Goal: Check status: Check status

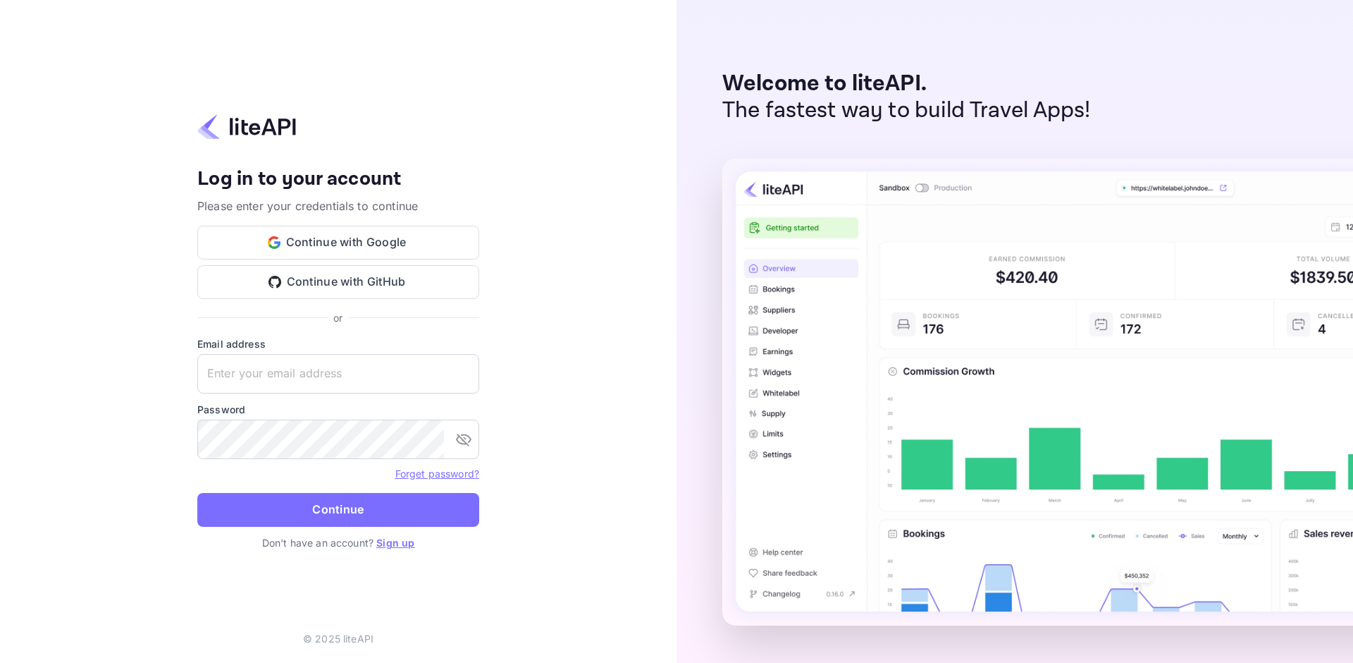
type input "[EMAIL_ADDRESS][DOMAIN_NAME]"
click at [197, 493] on button "Continue" at bounding box center [338, 510] width 282 height 34
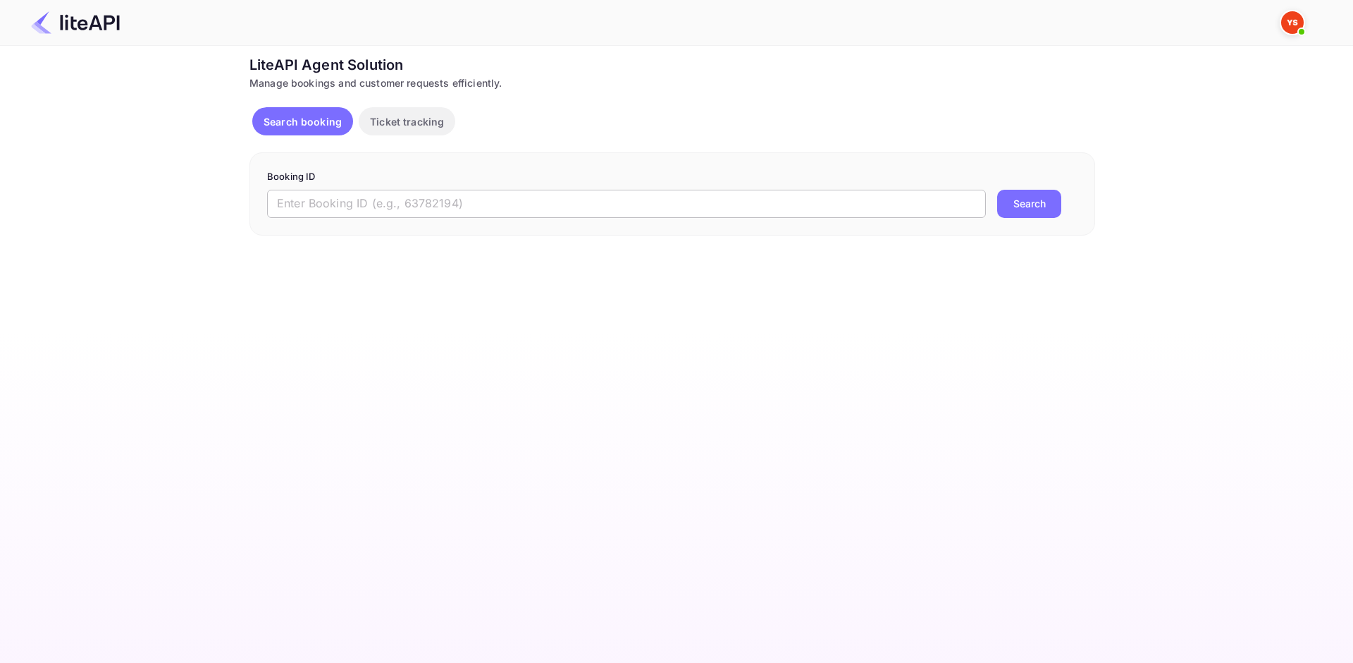
click at [484, 195] on input "text" at bounding box center [626, 204] width 719 height 28
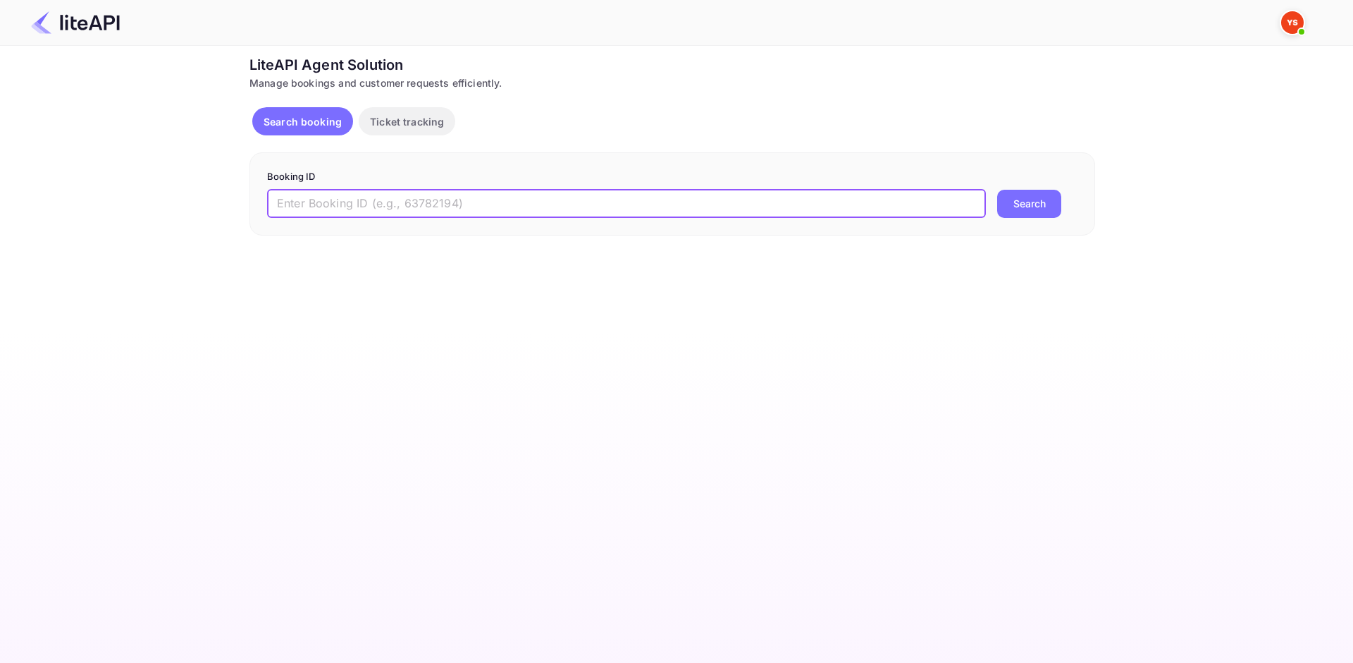
paste input "8722053"
type input "8722053"
click at [1023, 214] on button "Search" at bounding box center [1029, 204] width 64 height 28
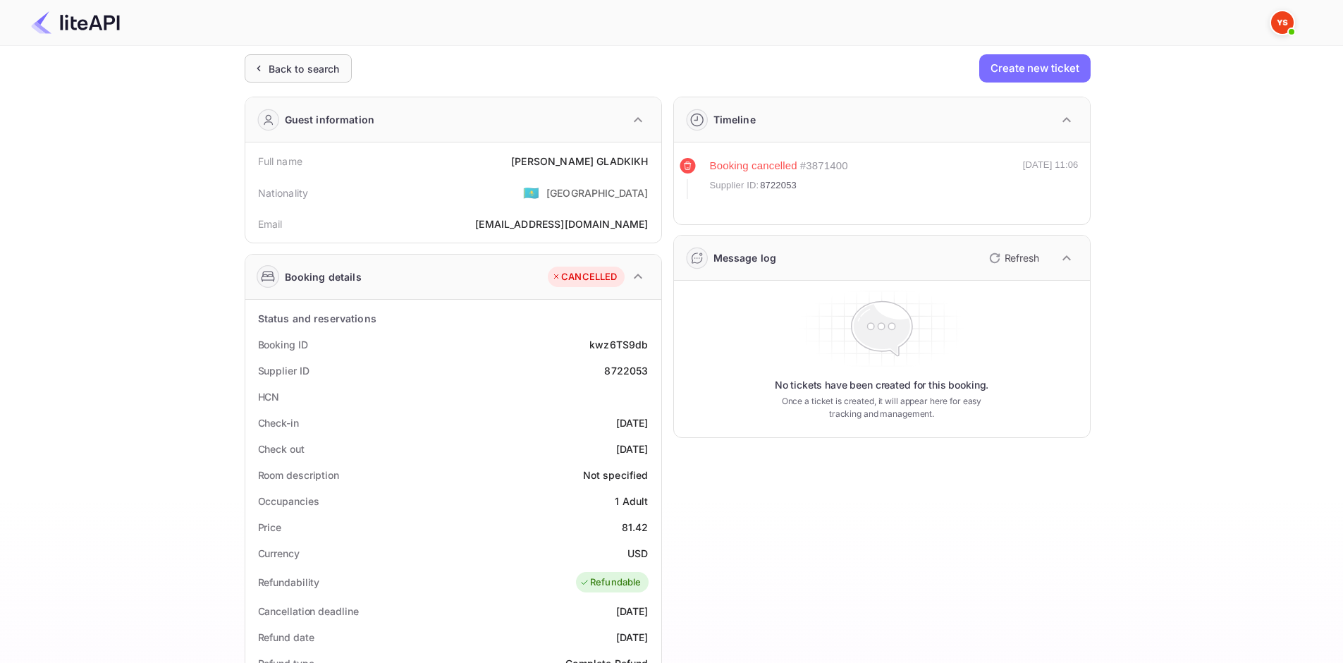
click at [289, 70] on div "Back to search" at bounding box center [304, 68] width 71 height 15
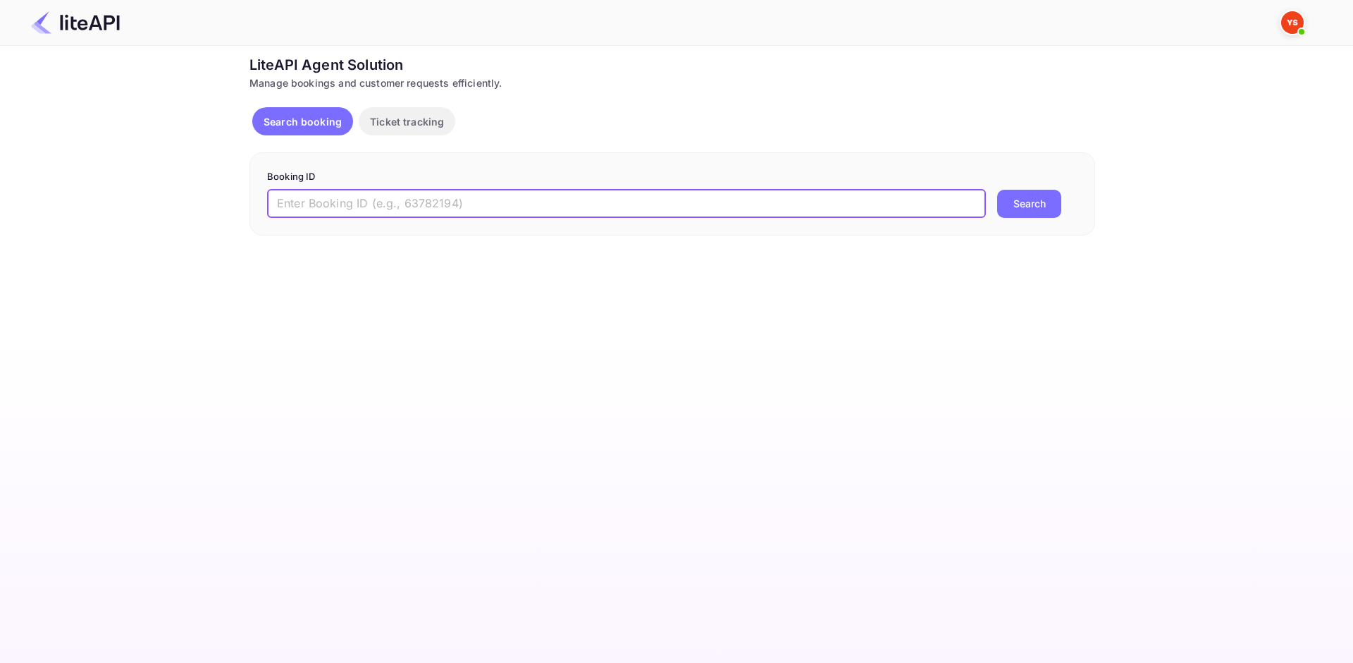
click at [397, 211] on input "text" at bounding box center [626, 204] width 719 height 28
paste input "8723635"
type input "8723635"
click at [1034, 213] on button "Search" at bounding box center [1029, 204] width 64 height 28
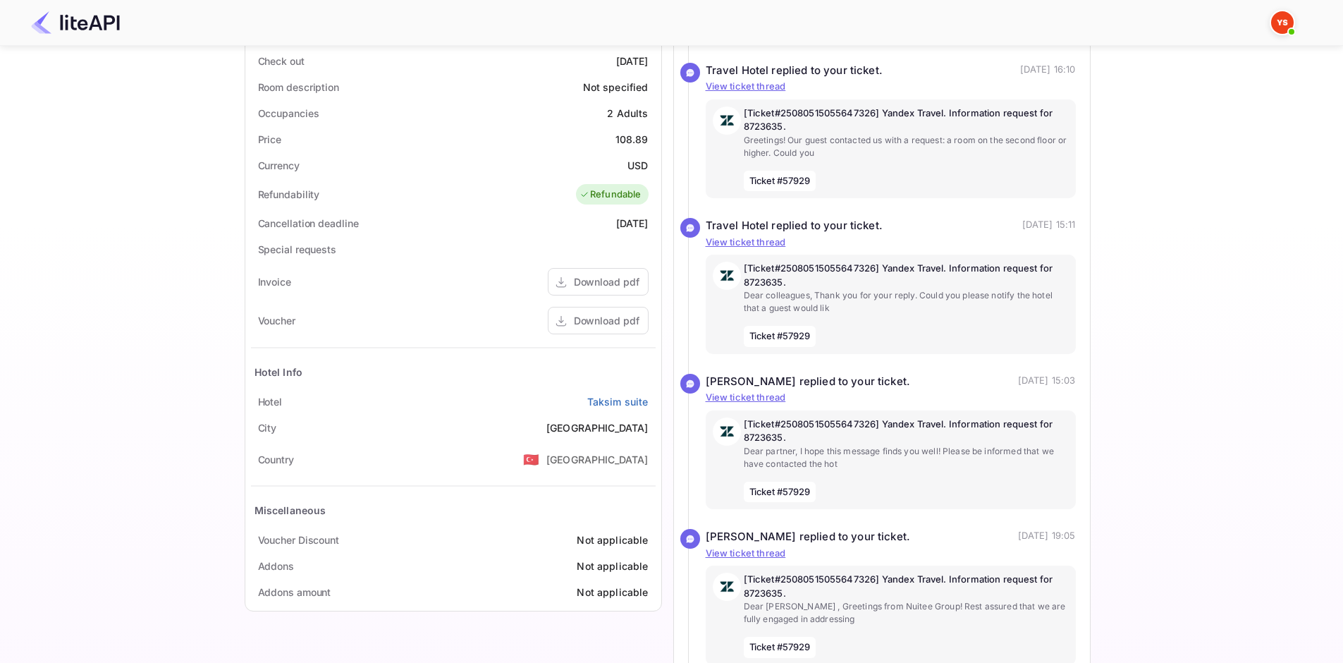
scroll to position [423, 0]
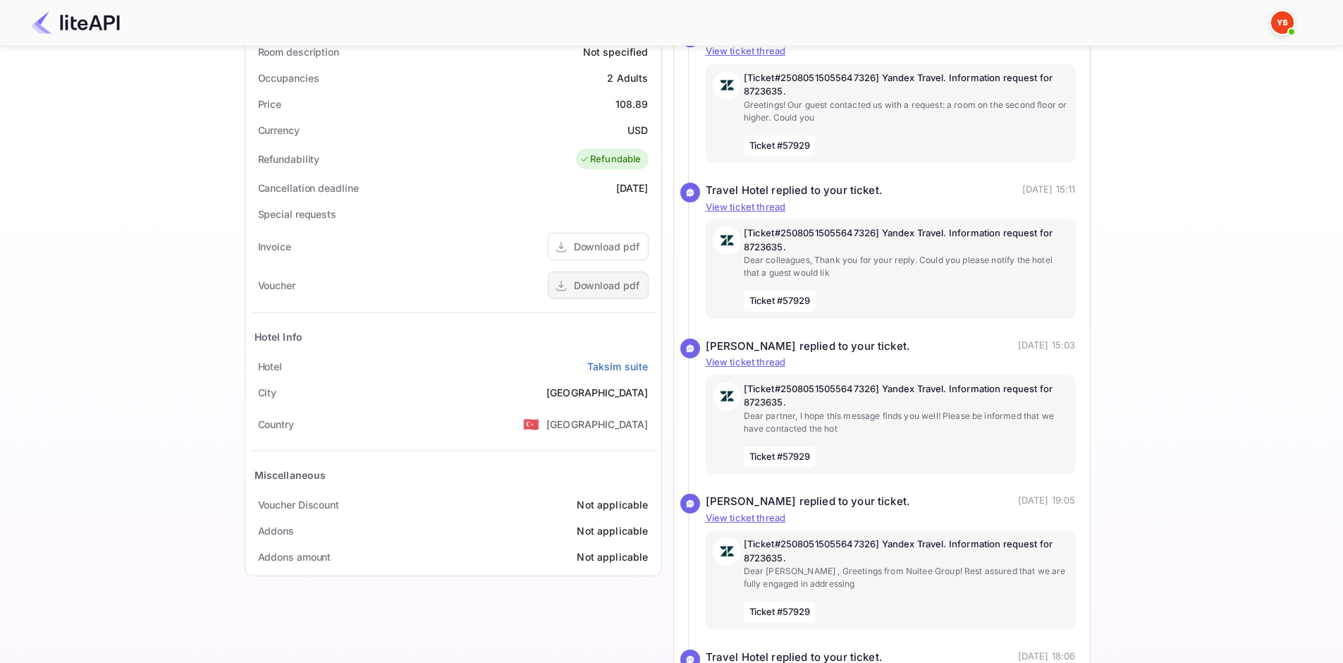
click at [589, 286] on div "Download pdf" at bounding box center [607, 285] width 66 height 15
